Goal: Information Seeking & Learning: Learn about a topic

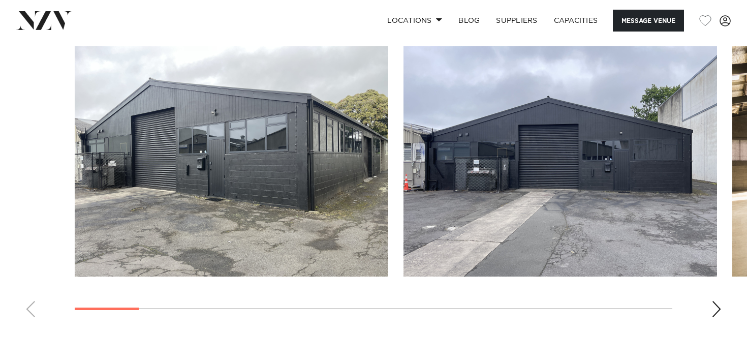
scroll to position [906, 0]
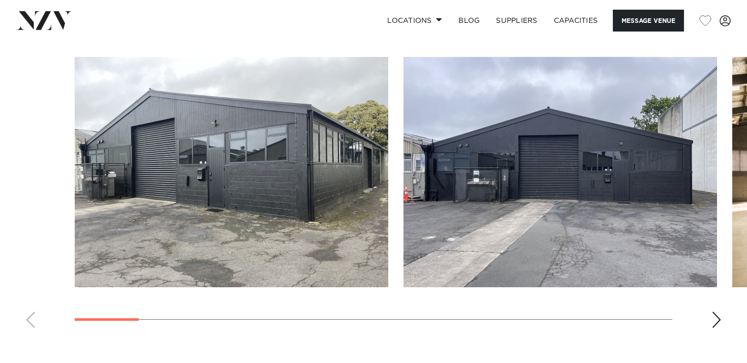
click at [719, 316] on div "Next slide" at bounding box center [716, 320] width 10 height 16
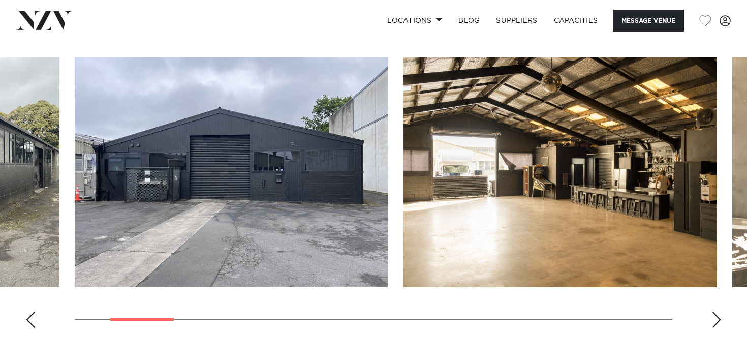
click at [719, 316] on div "Next slide" at bounding box center [716, 320] width 10 height 16
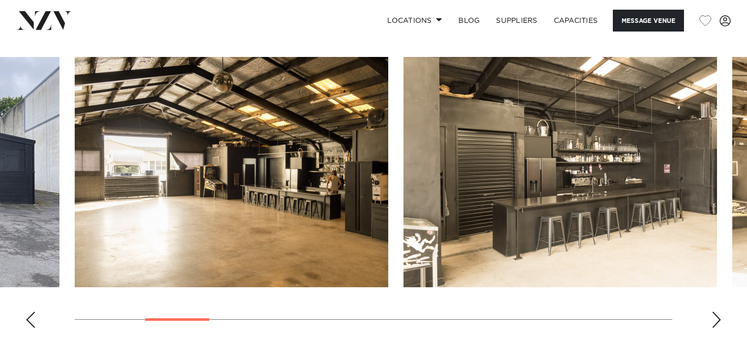
click at [719, 316] on div "Next slide" at bounding box center [716, 320] width 10 height 16
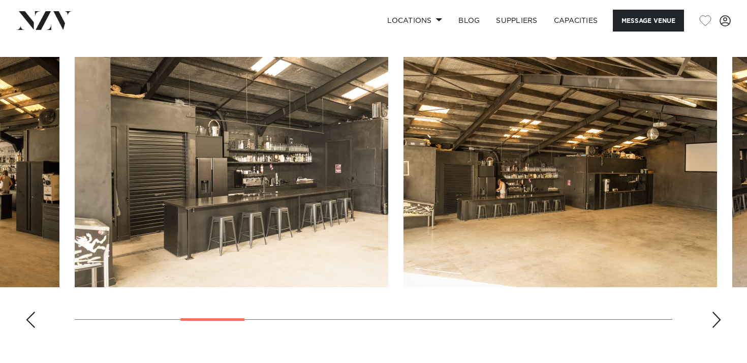
click at [719, 316] on div "Next slide" at bounding box center [716, 320] width 10 height 16
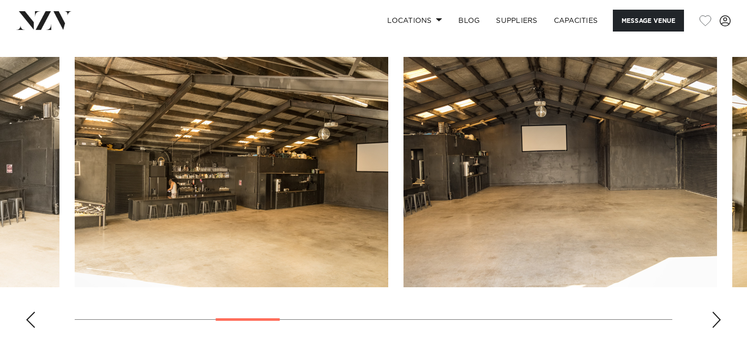
click at [718, 316] on div "Next slide" at bounding box center [716, 320] width 10 height 16
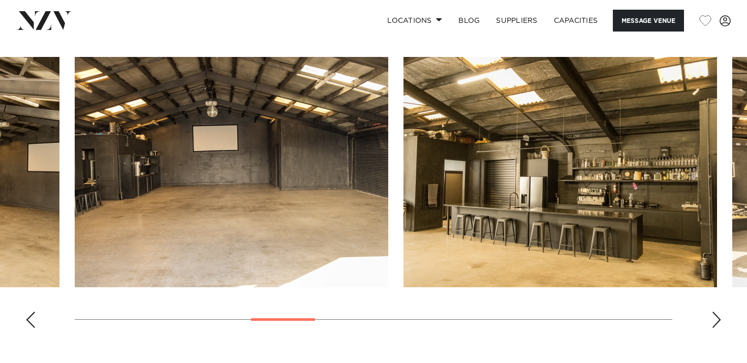
click at [718, 316] on div "Next slide" at bounding box center [716, 320] width 10 height 16
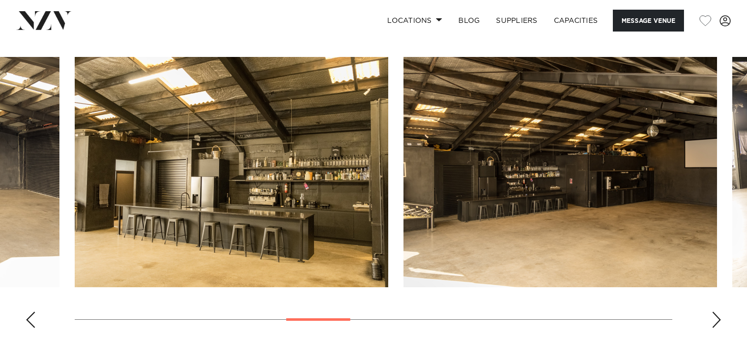
click at [718, 316] on div "Next slide" at bounding box center [716, 320] width 10 height 16
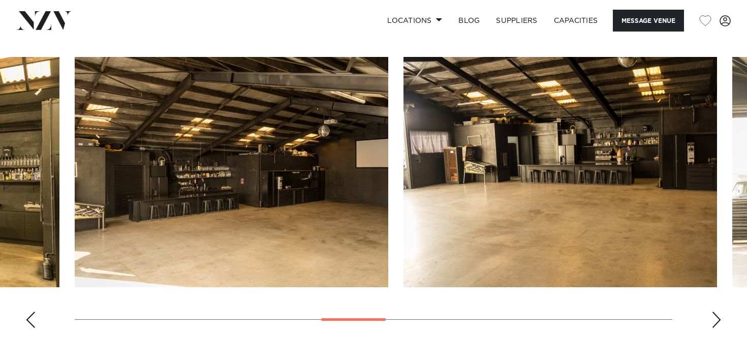
click at [718, 316] on div "Next slide" at bounding box center [716, 320] width 10 height 16
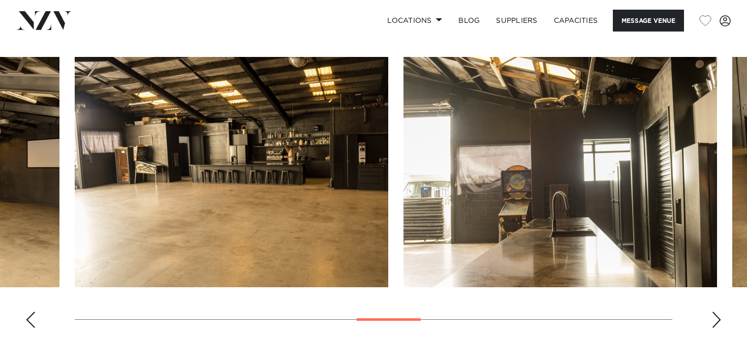
click at [718, 316] on div "Next slide" at bounding box center [716, 320] width 10 height 16
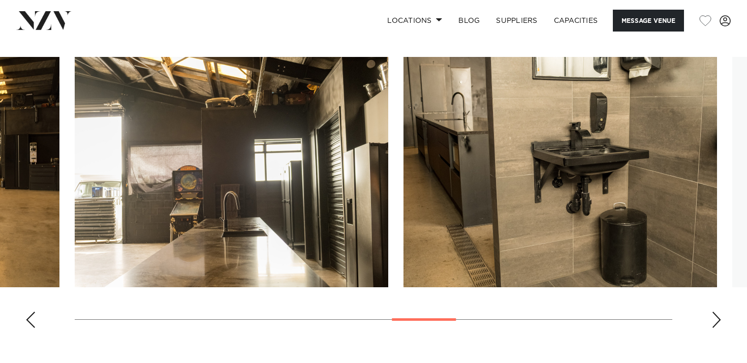
click at [718, 316] on div "Next slide" at bounding box center [716, 320] width 10 height 16
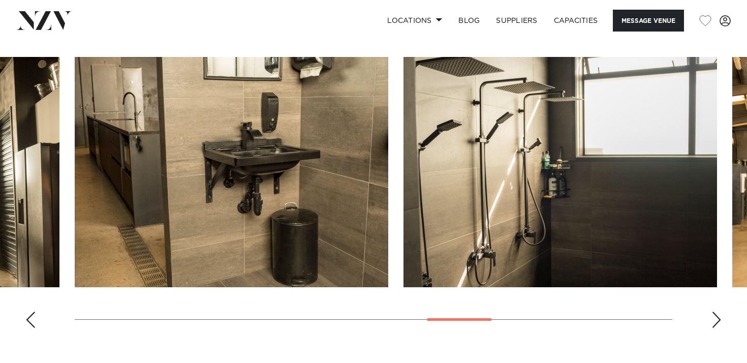
click at [718, 316] on div "Next slide" at bounding box center [716, 320] width 10 height 16
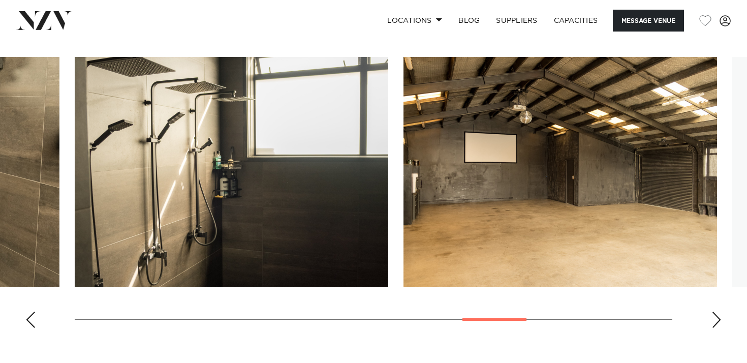
click at [718, 316] on div "Next slide" at bounding box center [716, 320] width 10 height 16
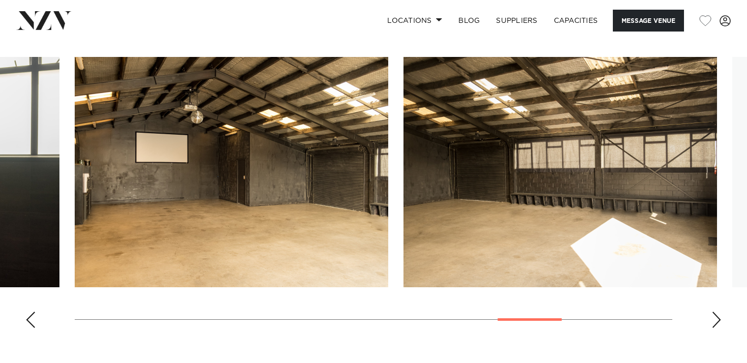
click at [718, 316] on div "Next slide" at bounding box center [716, 320] width 10 height 16
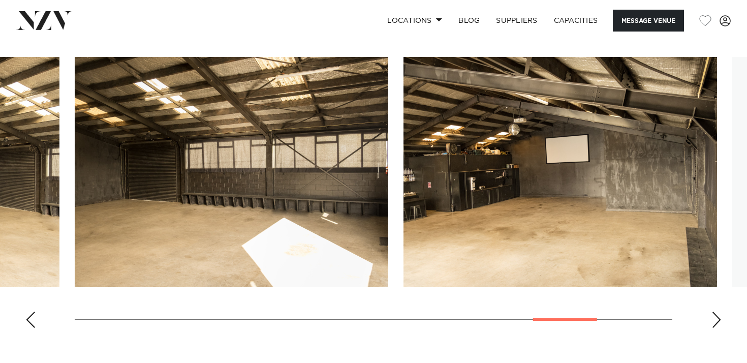
click at [718, 316] on div "Next slide" at bounding box center [716, 320] width 10 height 16
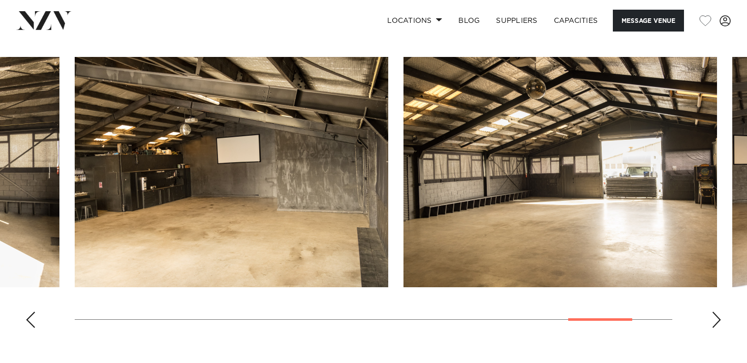
click at [718, 316] on div "Next slide" at bounding box center [716, 320] width 10 height 16
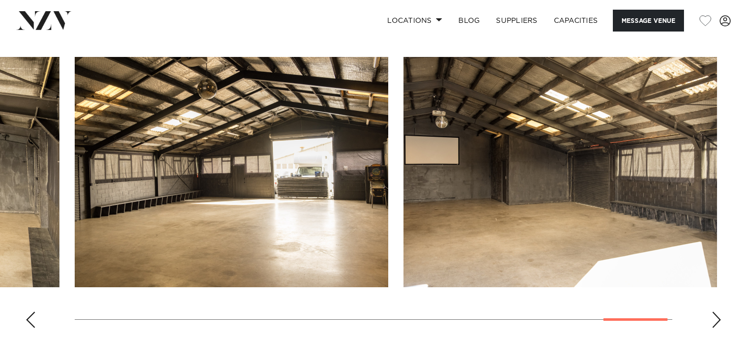
click at [718, 316] on div "Next slide" at bounding box center [716, 320] width 10 height 16
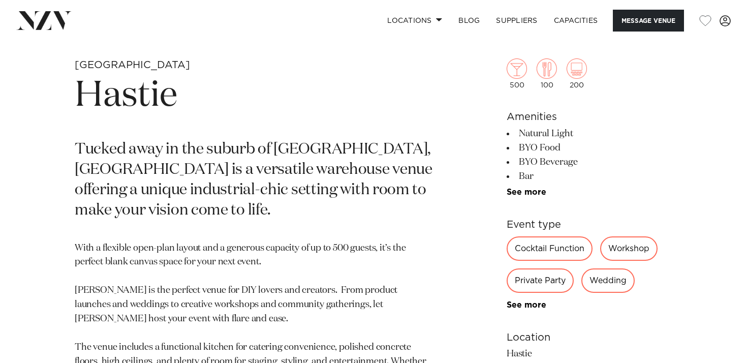
scroll to position [367, 0]
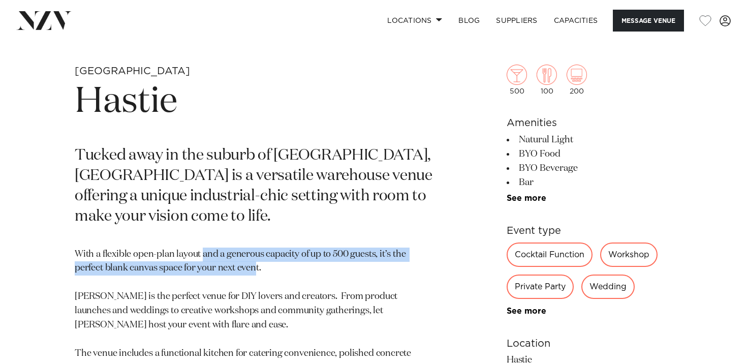
drag, startPoint x: 257, startPoint y: 262, endPoint x: 200, endPoint y: 256, distance: 57.2
click at [200, 256] on p "With a flexible open-plan layout and a generous capacity of up to 500 guests, i…" at bounding box center [255, 346] width 360 height 198
drag, startPoint x: 199, startPoint y: 265, endPoint x: 185, endPoint y: 251, distance: 19.0
click at [185, 251] on p "With a flexible open-plan layout and a generous capacity of up to 500 guests, i…" at bounding box center [255, 346] width 360 height 198
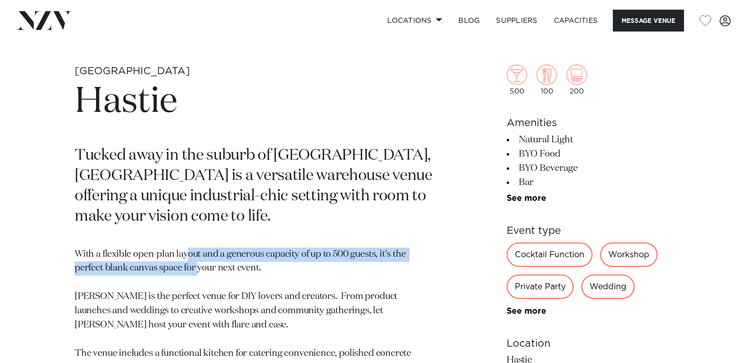
click at [185, 251] on p "With a flexible open-plan layout and a generous capacity of up to 500 guests, i…" at bounding box center [255, 346] width 360 height 198
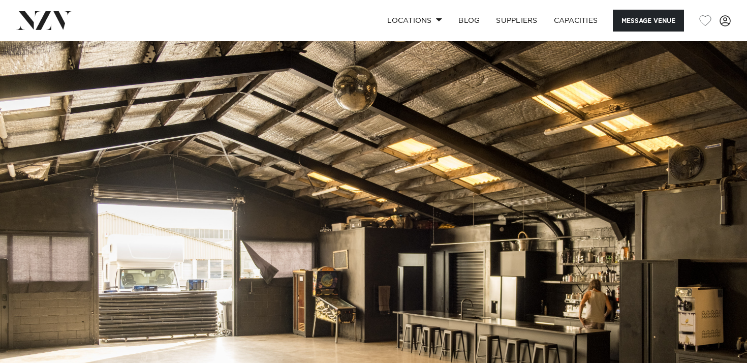
scroll to position [0, 0]
